Goal: Communication & Community: Ask a question

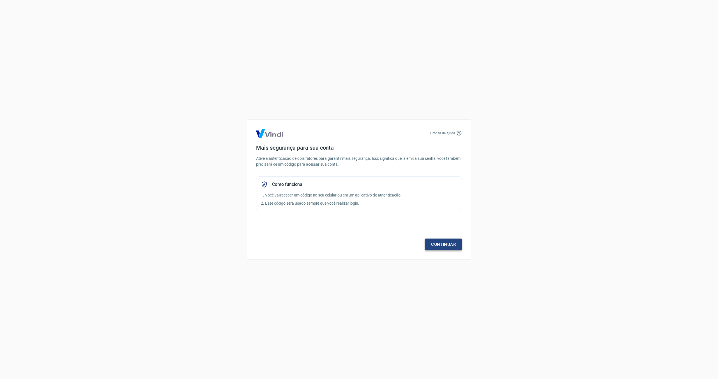
click at [450, 241] on link "Continuar" at bounding box center [443, 245] width 37 height 12
click at [435, 247] on link "Continuar" at bounding box center [443, 245] width 37 height 12
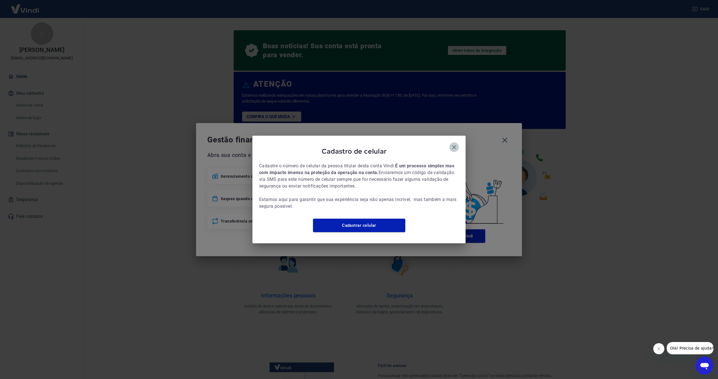
click at [453, 144] on icon "button" at bounding box center [454, 147] width 7 height 7
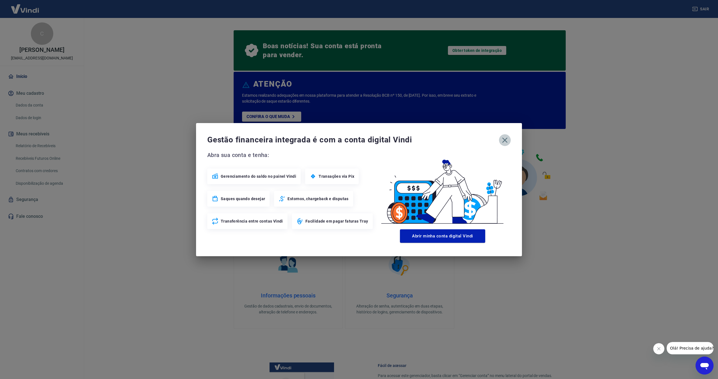
drag, startPoint x: 505, startPoint y: 139, endPoint x: 502, endPoint y: 138, distance: 3.1
click at [505, 139] on icon "button" at bounding box center [504, 140] width 9 height 9
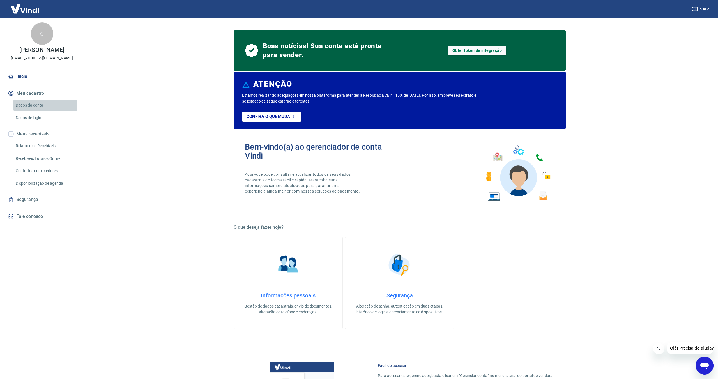
click at [36, 105] on link "Dados da conta" at bounding box center [45, 105] width 64 height 11
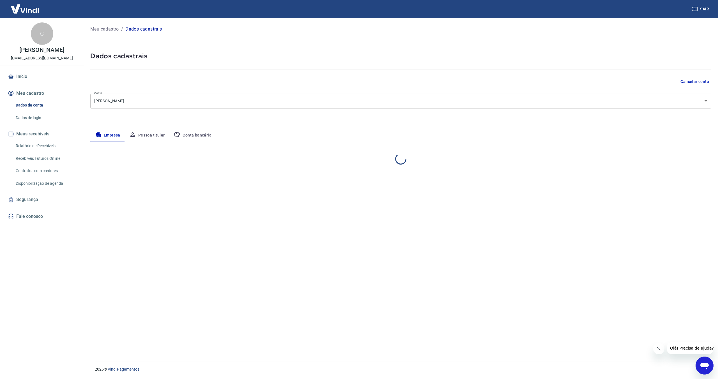
select select "SP"
select select "business"
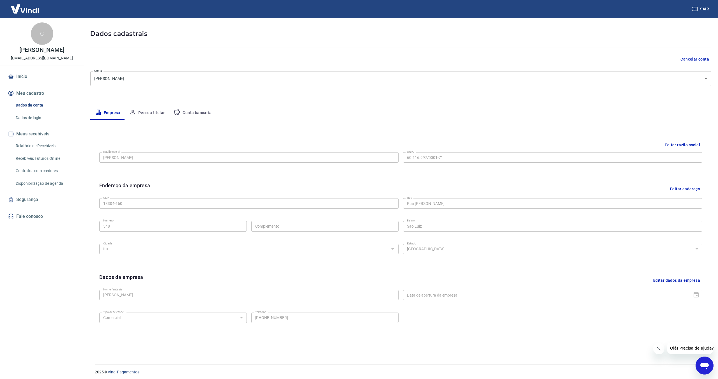
scroll to position [25, 0]
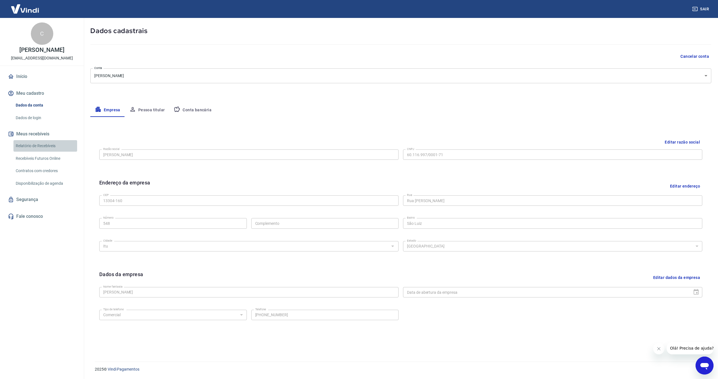
click at [40, 146] on link "Relatório de Recebíveis" at bounding box center [45, 145] width 64 height 11
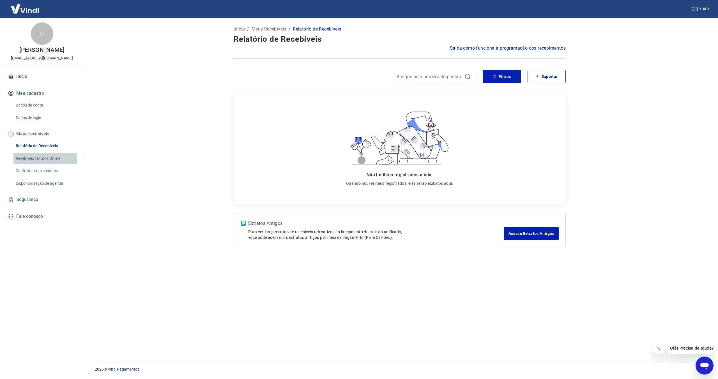
click at [42, 157] on link "Recebíveis Futuros Online" at bounding box center [45, 158] width 64 height 11
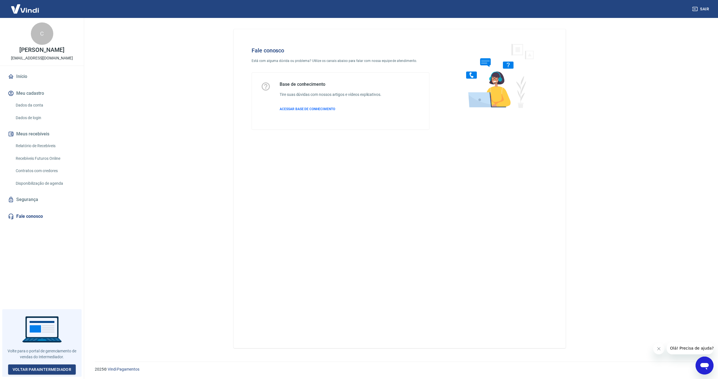
click at [703, 363] on icon "Abrir janela de mensagens" at bounding box center [704, 366] width 8 height 7
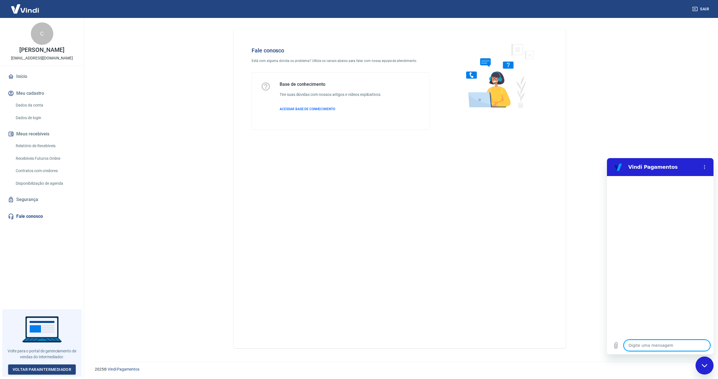
click at [650, 346] on textarea at bounding box center [667, 345] width 86 height 11
type textarea "o"
type textarea "x"
type textarea "ol"
type textarea "x"
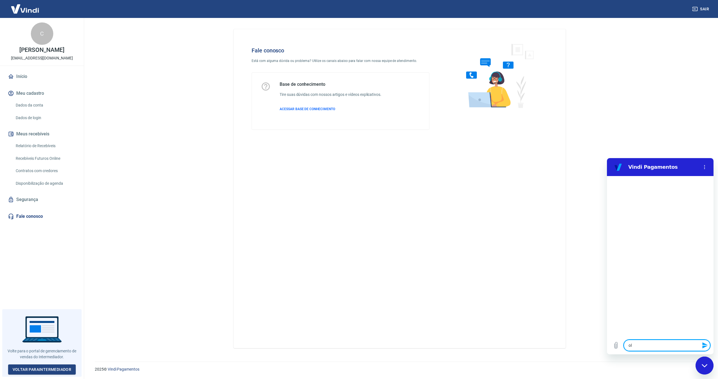
type textarea "ola"
type textarea "x"
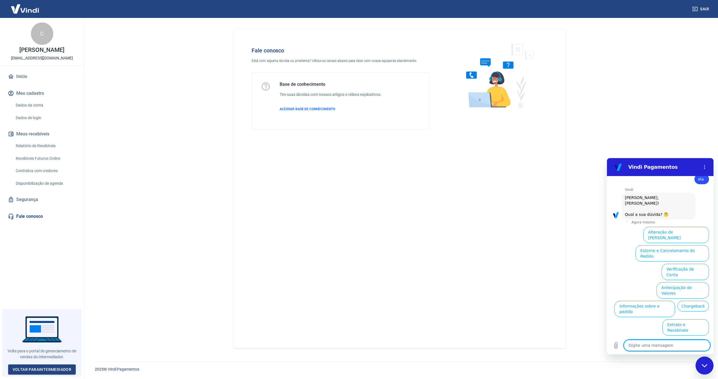
click at [671, 346] on textarea at bounding box center [667, 345] width 86 height 11
type textarea "f"
type textarea "x"
type textarea "fa"
type textarea "x"
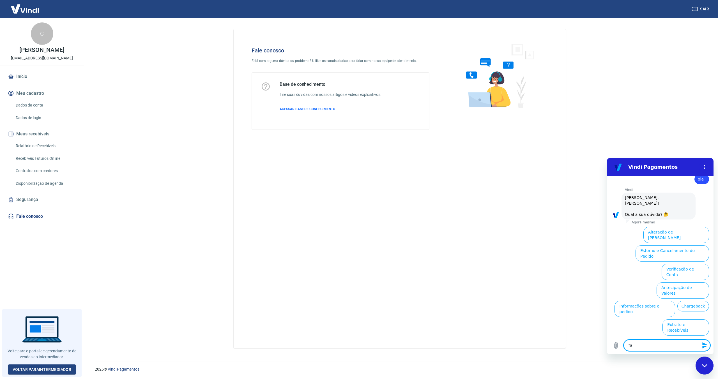
type textarea "fal"
type textarea "x"
type textarea "fala"
type textarea "x"
type textarea "falar"
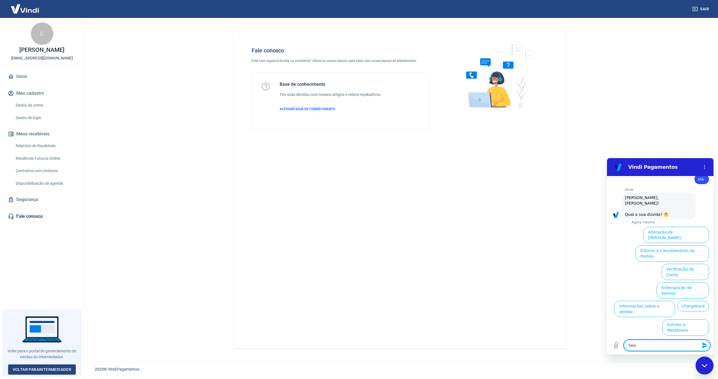
type textarea "x"
type textarea "falar"
type textarea "x"
type textarea "falar c"
type textarea "x"
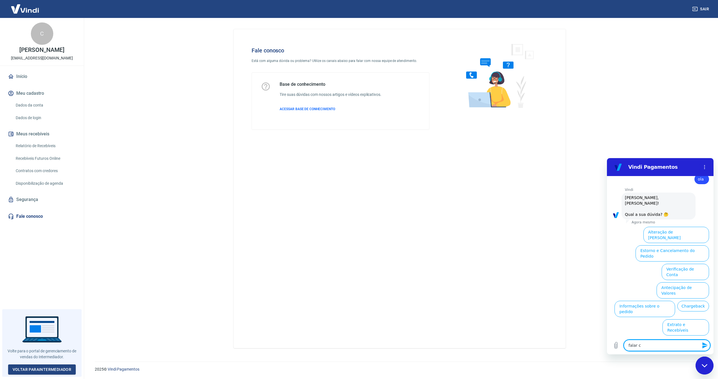
type textarea "falar co"
type textarea "x"
type textarea "falar com"
type textarea "x"
type textarea "falar com"
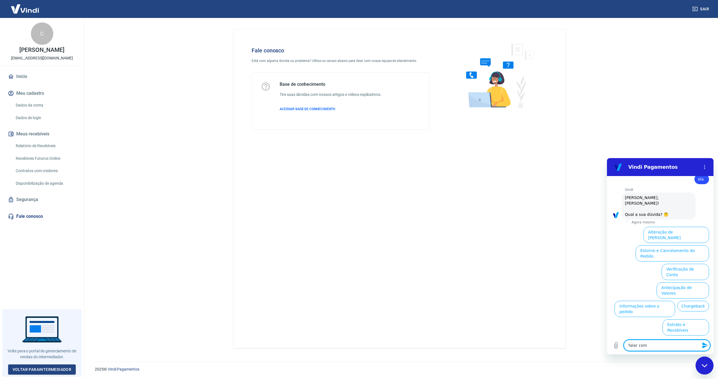
type textarea "x"
type textarea "falar com a"
type textarea "x"
type textarea "falar com at"
type textarea "x"
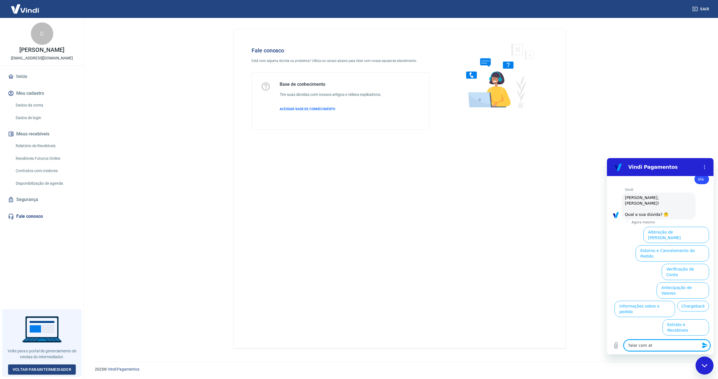
type textarea "falar com ate"
type textarea "x"
type textarea "falar com [GEOGRAPHIC_DATA]"
type textarea "x"
type textarea "falar com atend"
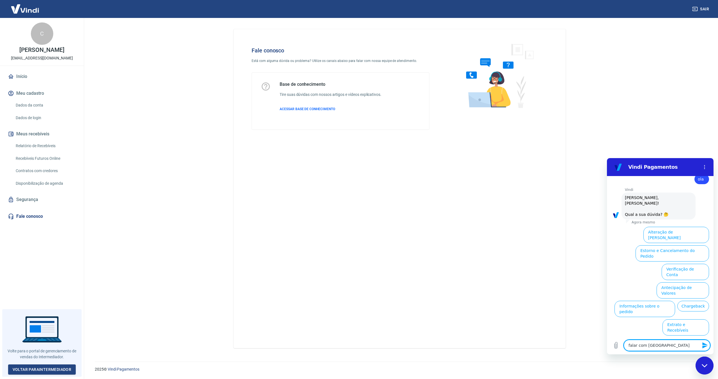
type textarea "x"
type textarea "falar com atende"
type textarea "x"
type textarea "falar com atenden"
type textarea "x"
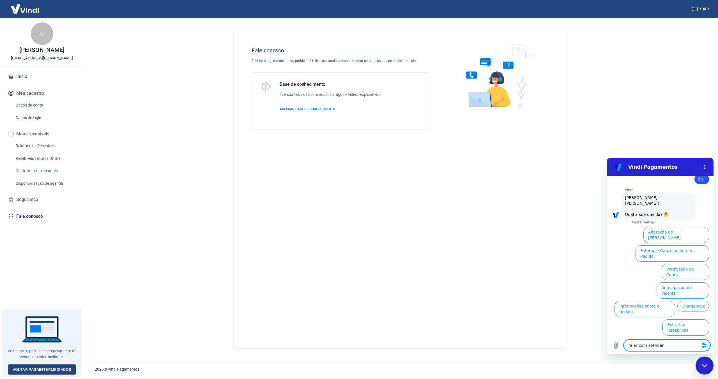
type textarea "falar com atendent"
type textarea "x"
type textarea "falar com atendente"
type textarea "x"
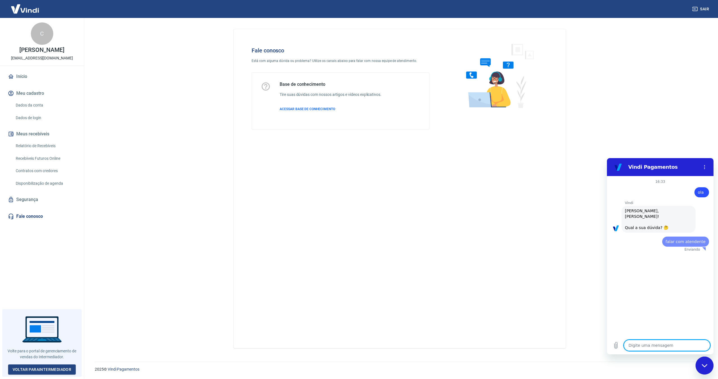
scroll to position [0, 0]
type textarea "x"
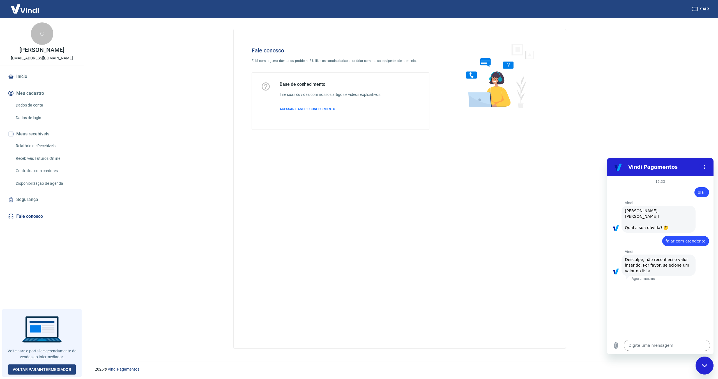
click at [667, 219] on div "Vindi diz: [PERSON_NAME], [PERSON_NAME]! Qual a sua dúvida? 🤔" at bounding box center [658, 219] width 74 height 27
click at [659, 344] on textarea at bounding box center [667, 345] width 86 height 11
type textarea "o"
type textarea "x"
type textarea "oi"
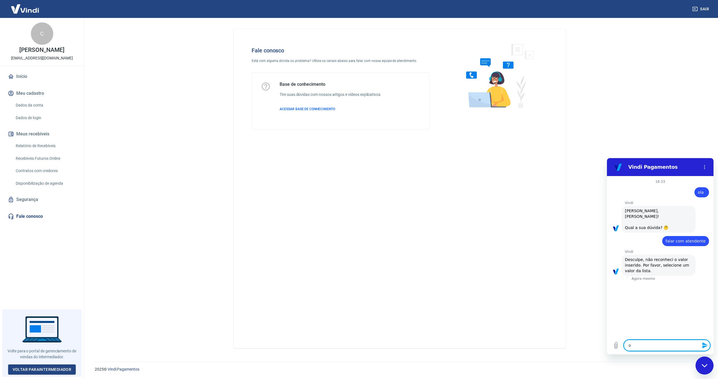
type textarea "x"
click at [663, 346] on textarea at bounding box center [667, 345] width 86 height 11
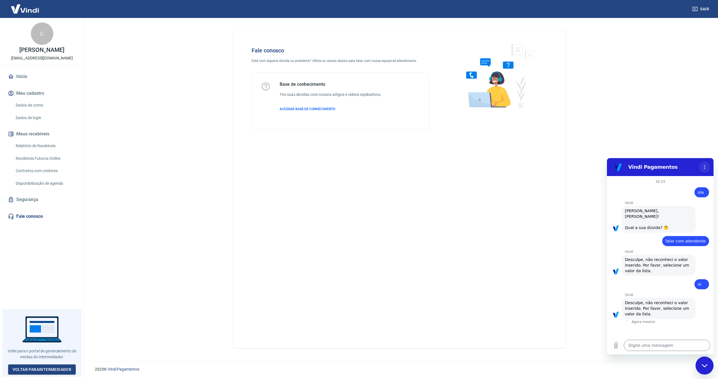
click at [706, 167] on icon "Menu de opções" at bounding box center [704, 167] width 4 height 4
click at [584, 197] on main "Fale conosco Está com alguma dúvida ou problema? Utilize os canais abaixo para …" at bounding box center [399, 198] width 637 height 361
click at [655, 346] on textarea at bounding box center [667, 345] width 86 height 11
type textarea "1"
type textarea "x"
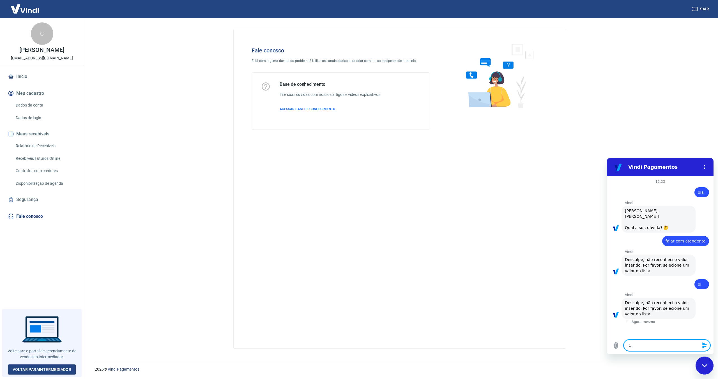
type textarea "1"
click at [704, 345] on icon "Enviar mensagem" at bounding box center [704, 345] width 5 height 6
type textarea "x"
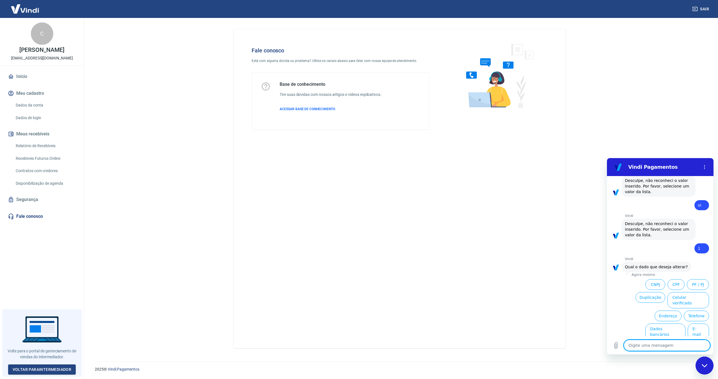
scroll to position [80, 0]
click at [640, 345] on textarea at bounding box center [667, 345] width 86 height 11
type textarea "2"
type textarea "x"
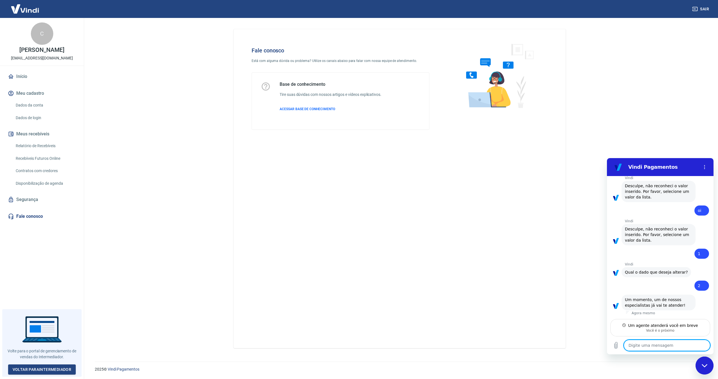
scroll to position [68, 0]
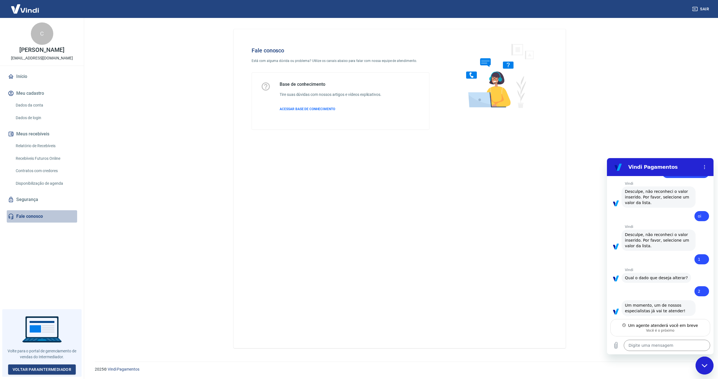
click at [25, 215] on link "Fale conosco" at bounding box center [42, 216] width 70 height 12
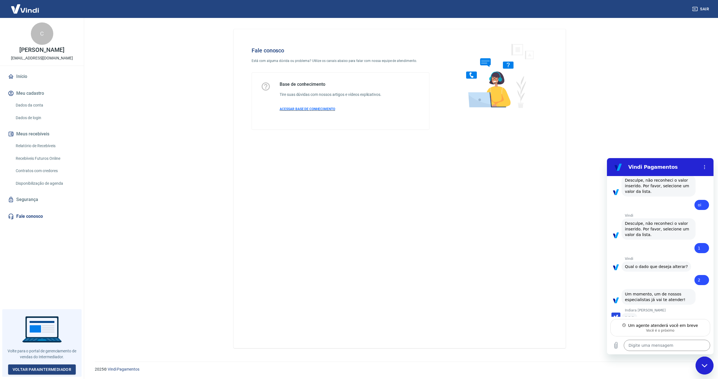
scroll to position [79, 0]
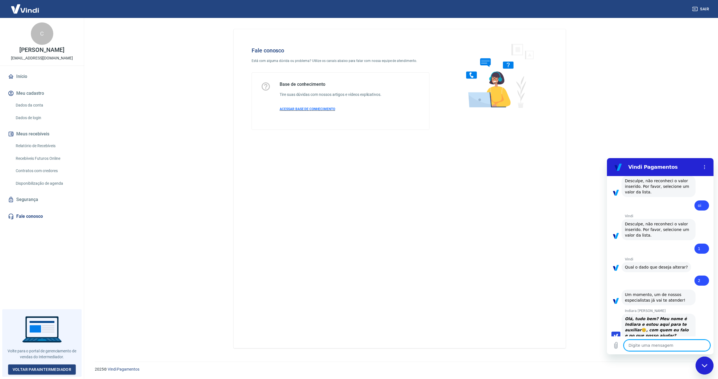
type textarea "x"
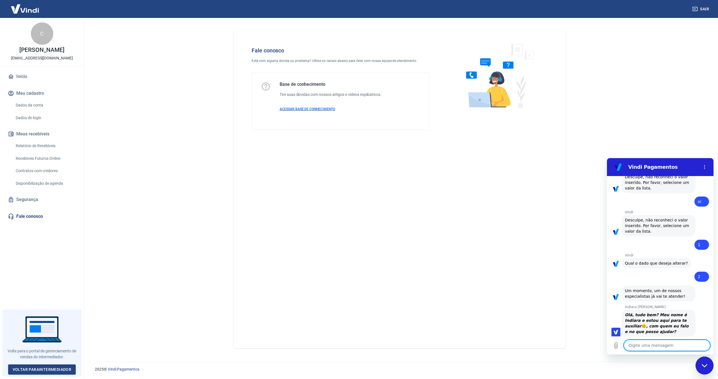
scroll to position [84, 0]
type textarea "c"
type textarea "x"
type textarea "cl"
type textarea "x"
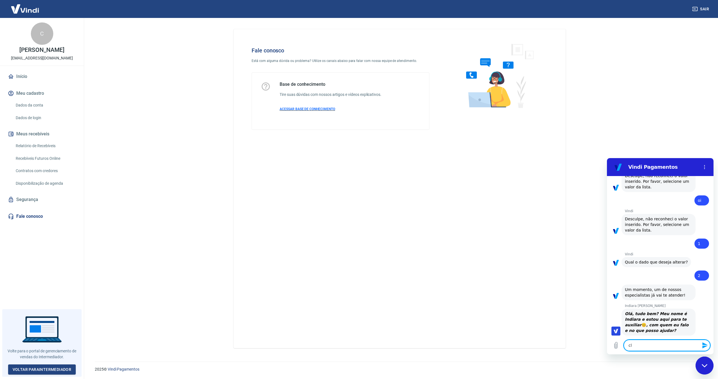
type textarea "cla"
type textarea "x"
type textarea "clau"
type textarea "x"
type textarea "claud"
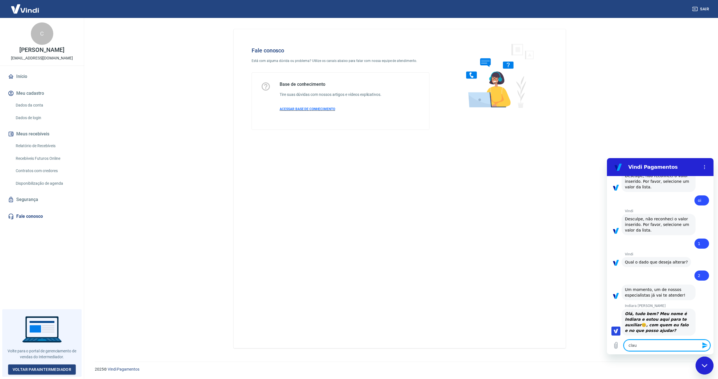
type textarea "x"
type textarea "claudi"
type textarea "x"
type textarea "[PERSON_NAME]"
type textarea "x"
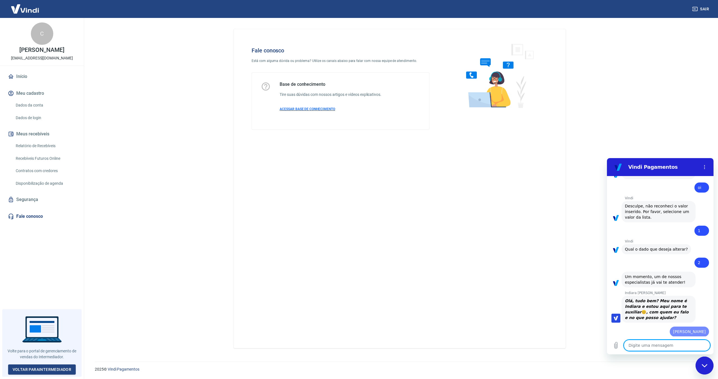
type textarea "x"
type textarea "f"
type textarea "x"
type textarea "fi"
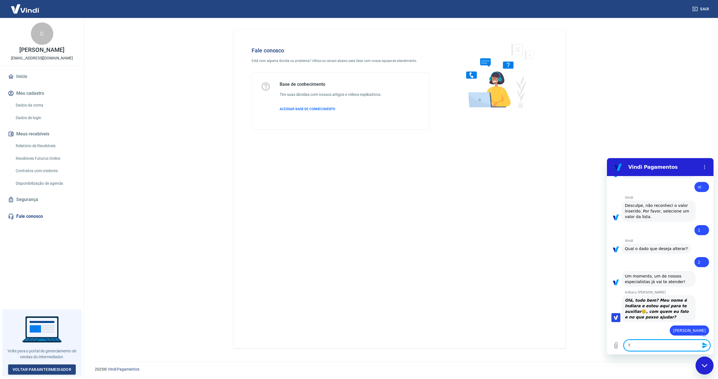
type textarea "x"
type textarea "fiz"
type textarea "x"
type textarea "fiz"
type textarea "x"
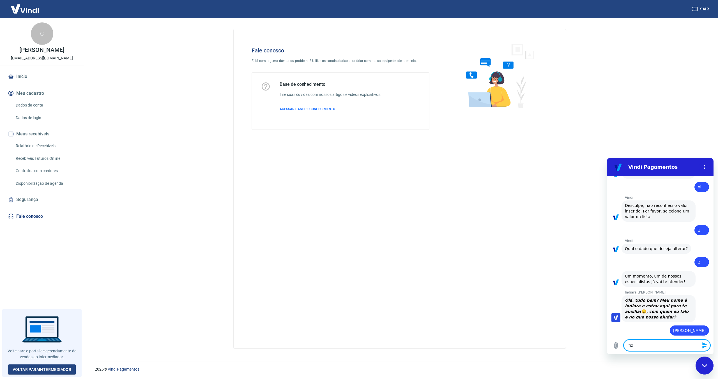
type textarea "fiz u"
type textarea "x"
type textarea "fiz um"
type textarea "x"
type textarea "fiz uma"
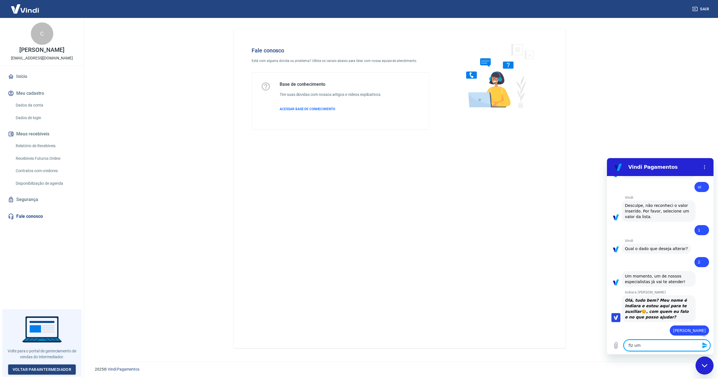
type textarea "x"
type textarea "fiz uma"
type textarea "x"
type textarea "fiz uma s"
type textarea "x"
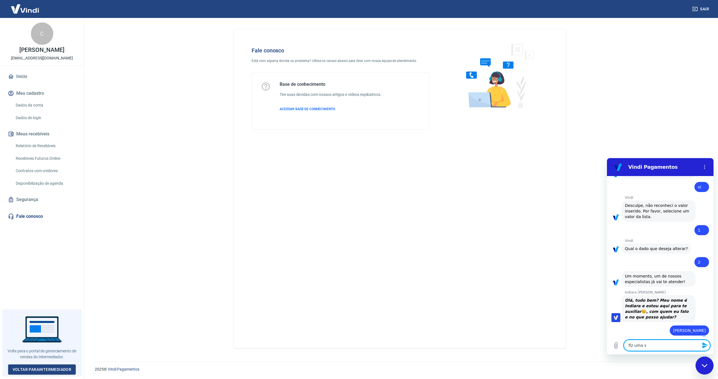
type textarea "fiz uma si"
type textarea "x"
type textarea "fiz uma sim"
type textarea "x"
type textarea "fiz uma simu"
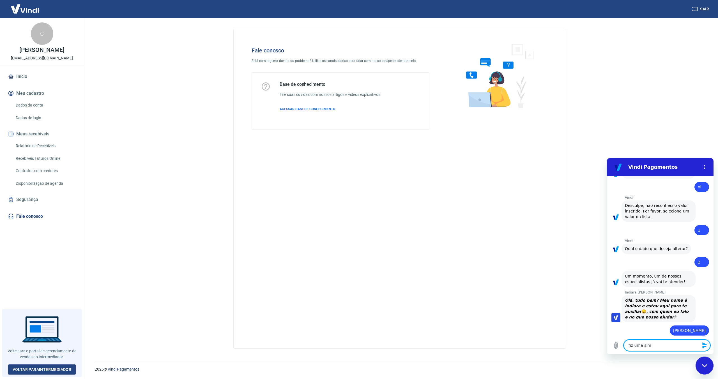
type textarea "x"
type textarea "fiz uma sim"
type textarea "x"
type textarea "fiz uma si"
type textarea "x"
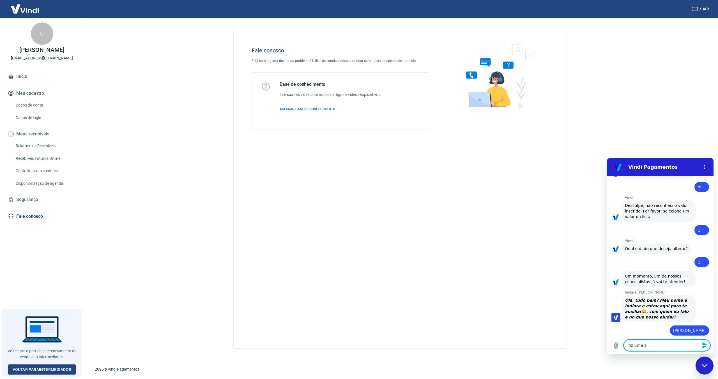
type textarea "fiz uma s"
type textarea "x"
type textarea "fiz uma"
type textarea "x"
type textarea "fiz uma s"
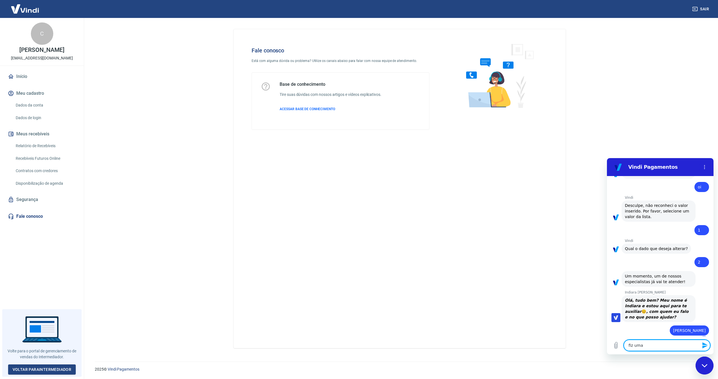
type textarea "x"
type textarea "fiz uma si"
type textarea "x"
type textarea "fiz uma sim"
type textarea "x"
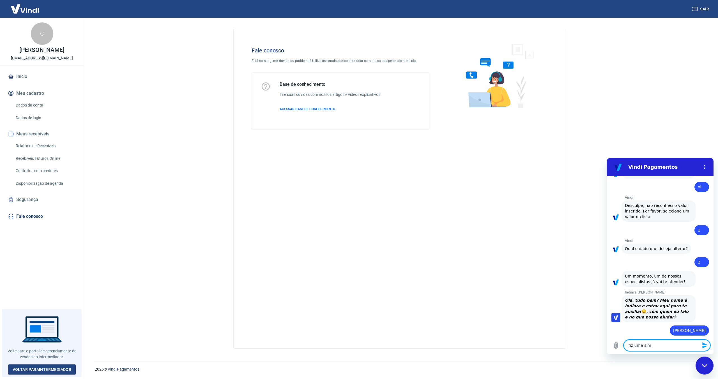
type textarea "fiz uma simu"
type textarea "x"
type textarea "fiz uma simul"
type textarea "x"
type textarea "fiz uma simula"
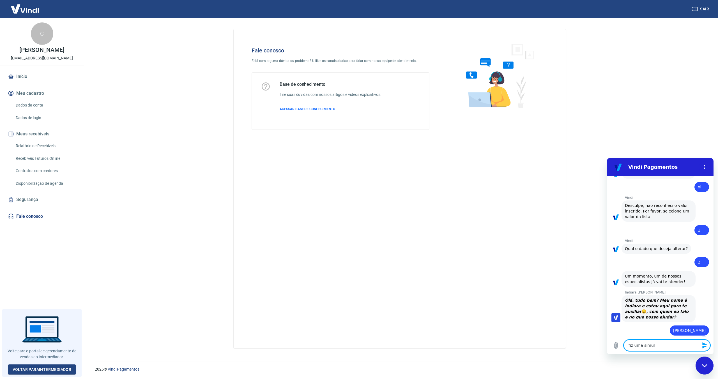
type textarea "x"
type textarea "fiz uma simula'"
type textarea "x"
type textarea "fiz uma simulaç"
type textarea "x"
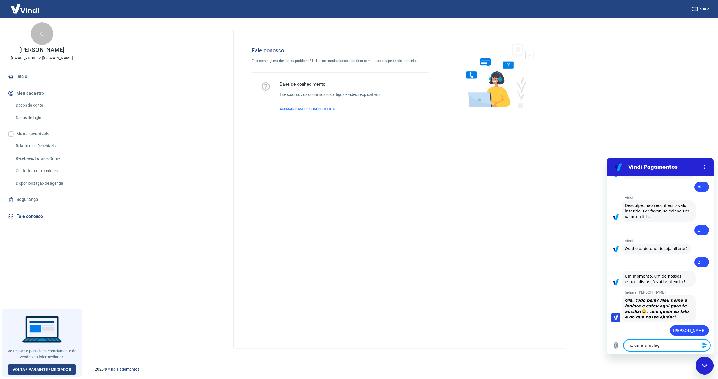
type textarea "fiz uma simulaç˜"
type textarea "x"
type textarea "fiz uma simulaçã"
type textarea "x"
type textarea "fiz uma simulação"
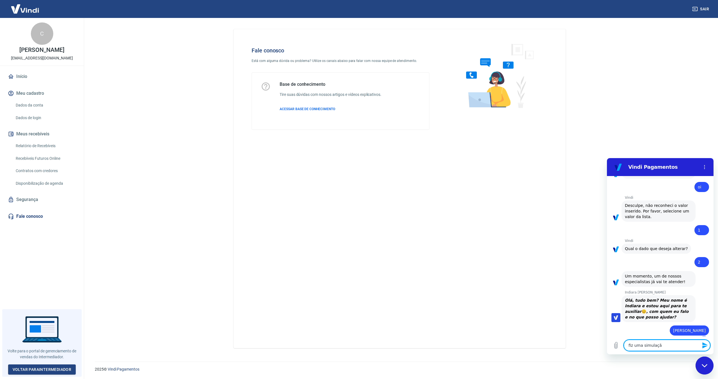
type textarea "x"
type textarea "fiz uma simulação"
type textarea "x"
type textarea "fiz uma simulação d"
type textarea "x"
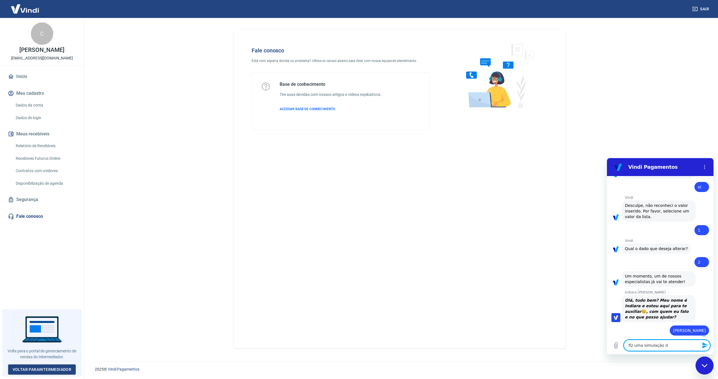
type textarea "fiz uma simulação de"
type textarea "x"
type textarea "fiz uma simulação de"
type textarea "x"
type textarea "fiz uma simulação de c"
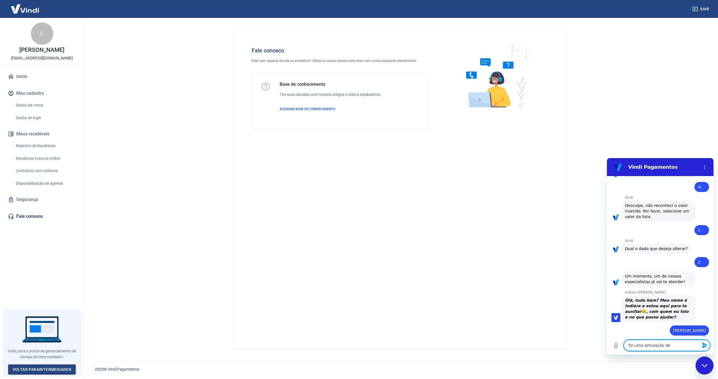
type textarea "x"
type textarea "fiz uma simulação de co"
type textarea "x"
type textarea "fiz uma simulação de com"
type textarea "x"
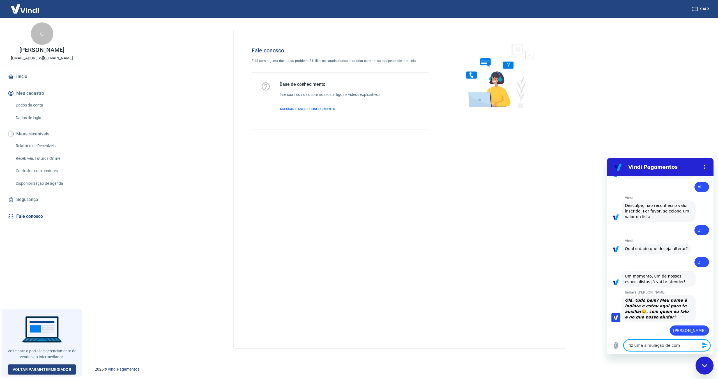
type textarea "fiz uma simulação de comp"
type textarea "x"
type textarea "fiz uma simulação de compr"
type textarea "x"
type textarea "fiz uma simulação de compra"
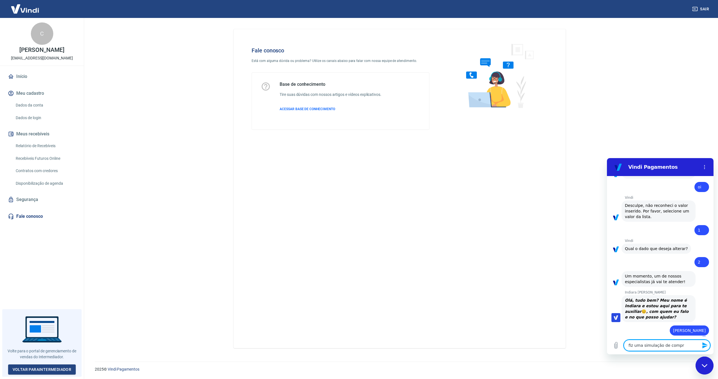
type textarea "x"
type textarea "fiz uma simulação de compra"
type textarea "x"
type textarea "fiz uma simulação de compra e"
type textarea "x"
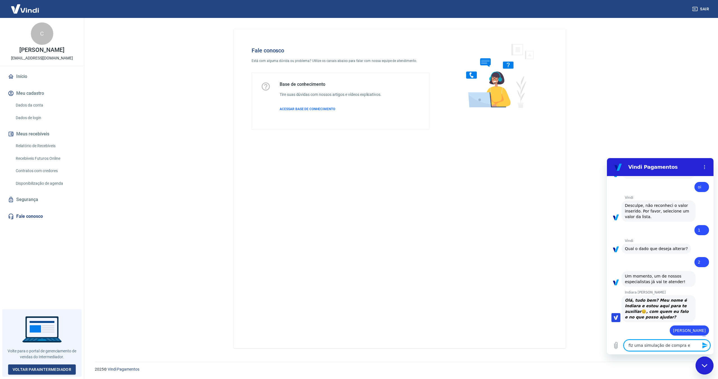
type textarea "fiz uma simulação de compra em"
type textarea "x"
type textarea "fiz uma simulação de compra em"
type textarea "x"
type textarea "fiz uma simulação de compra em m"
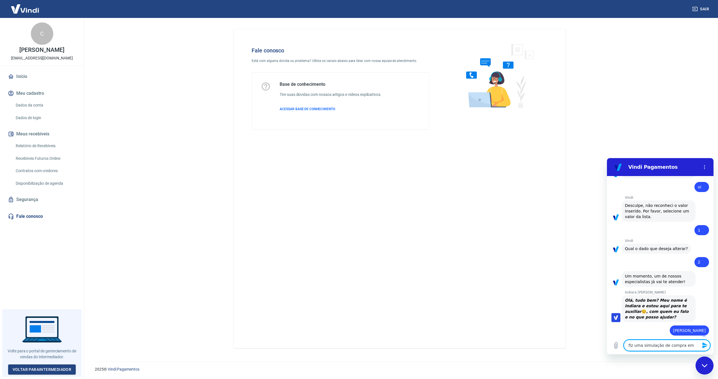
type textarea "x"
type textarea "fiz uma simulação de compra em me"
type textarea "x"
type textarea "fiz uma simulação de compra em meu"
type textarea "x"
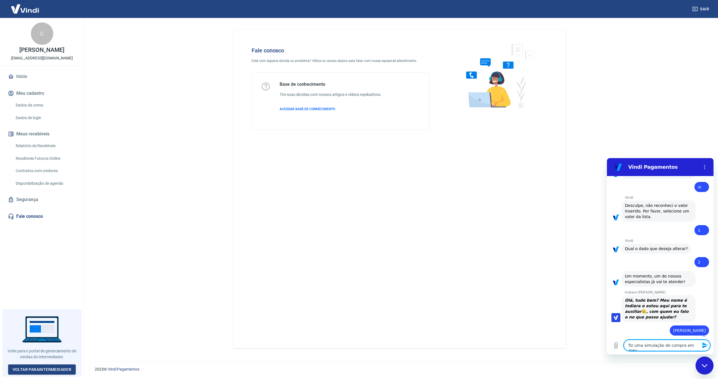
type textarea "fiz uma simulação de compra em meu"
type textarea "x"
type textarea "fiz uma simulação de compra em meu s"
type textarea "x"
type textarea "fiz uma simulação de compra em meu si"
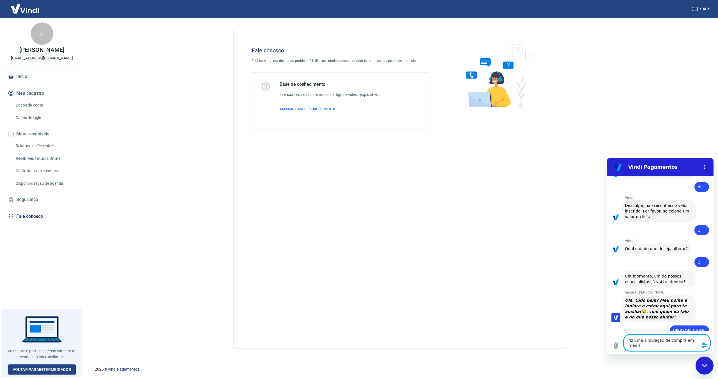
type textarea "x"
type textarea "fiz uma simulação de compra em meu sit"
type textarea "x"
type textarea "fiz uma simulação de compra em meu site"
type textarea "x"
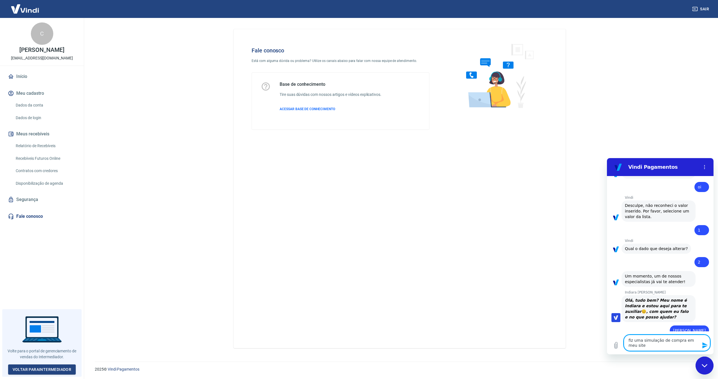
type textarea "fiz uma simulação de compra em meu site"
type textarea "x"
type textarea "fiz uma simulação de compra em meu site e"
type textarea "x"
type textarea "fiz uma simulação de compra em meu site e"
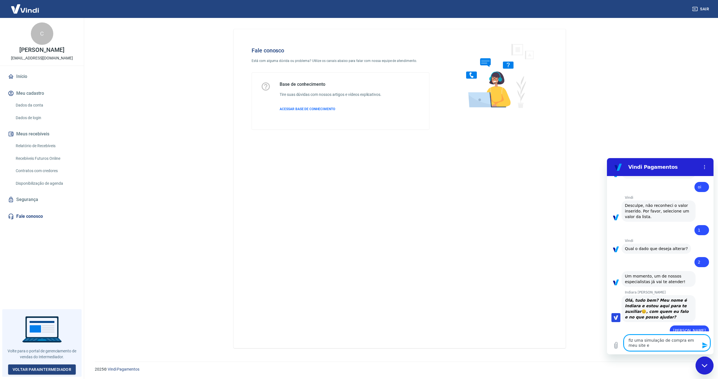
type textarea "x"
type textarea "fiz uma simulação de compra em meu site e n"
type textarea "x"
type textarea "fiz uma simulação de compra em meu site e no"
type textarea "x"
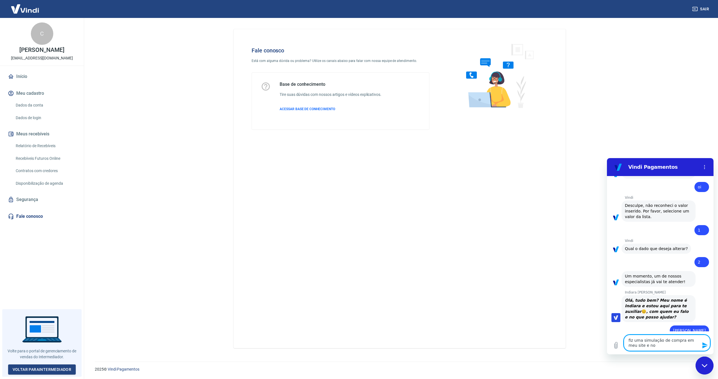
type textarea "fiz uma simulação de compra em meu site e no"
type textarea "x"
type textarea "fiz uma simulação de compra em meu site e no p"
type textarea "x"
type textarea "fiz uma simulação de compra em meu site e no pa"
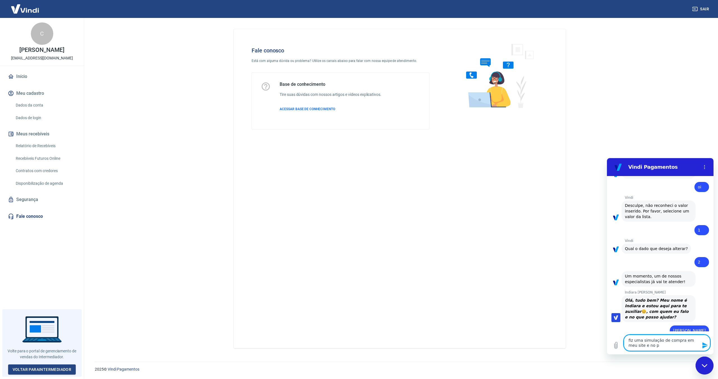
type textarea "x"
type textarea "fiz uma simulação de compra em meu site e no pag"
type textarea "x"
type textarea "fiz uma simulação de compra em meu site e no pagt"
type textarea "x"
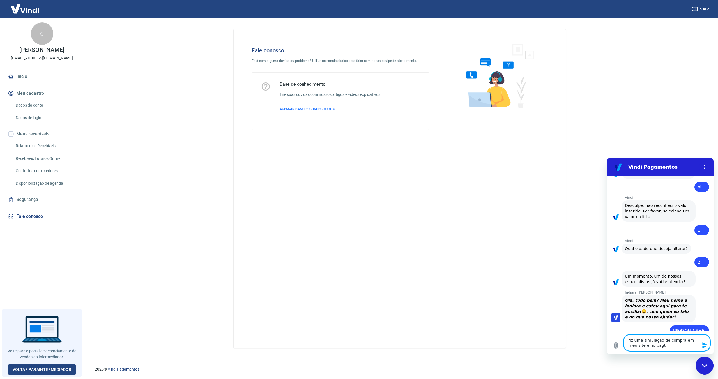
type textarea "fiz uma simulação de compra em meu site e no pagto"
type textarea "x"
type textarea "fiz uma simulação de compra em meu site e no pagto"
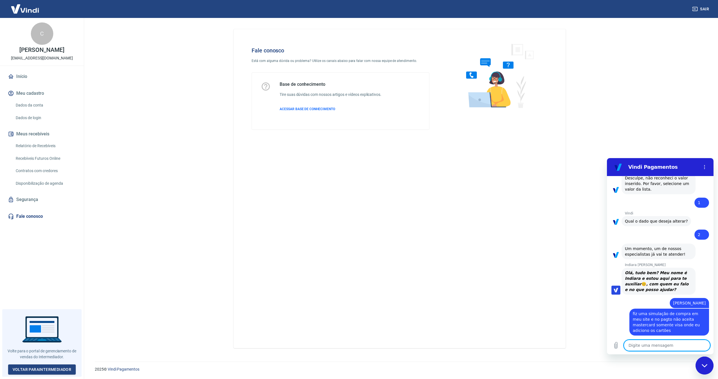
scroll to position [155, 0]
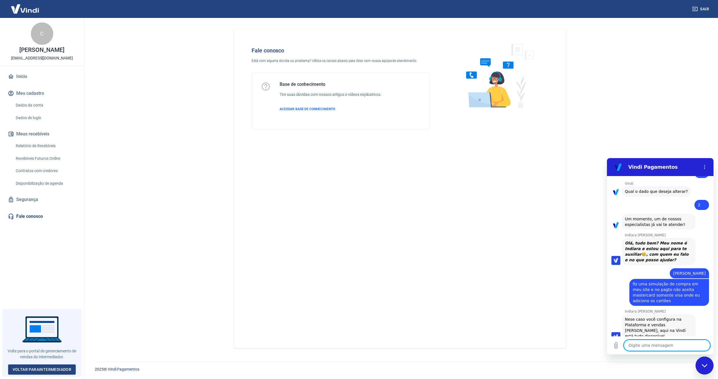
click at [670, 347] on textarea at bounding box center [667, 345] width 86 height 11
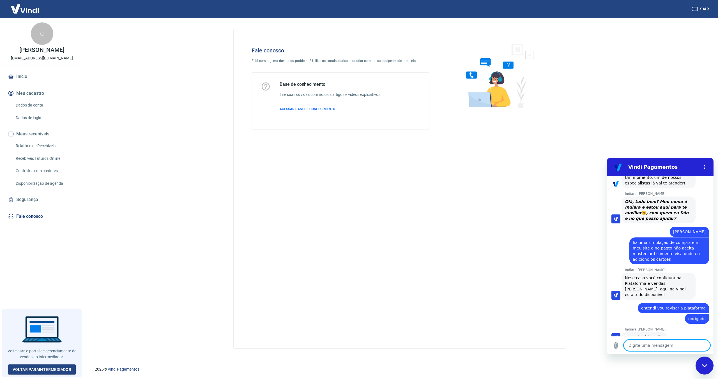
scroll to position [197, 0]
click at [666, 113] on main "Fale conosco Está com alguma dúvida ou problema? Utilize os canais abaixo para …" at bounding box center [399, 198] width 637 height 361
